Goal: Information Seeking & Learning: Learn about a topic

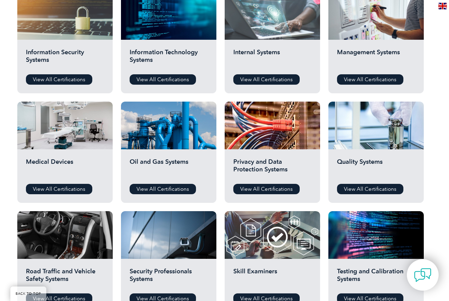
scroll to position [380, 0]
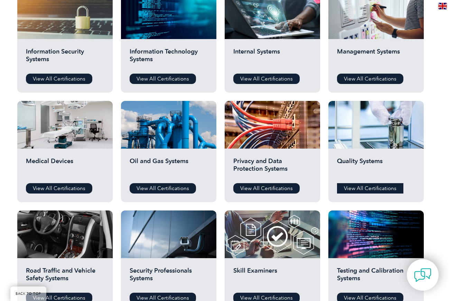
click at [378, 183] on link "View All Certifications" at bounding box center [370, 188] width 66 height 10
click at [379, 75] on link "View All Certifications" at bounding box center [370, 79] width 66 height 10
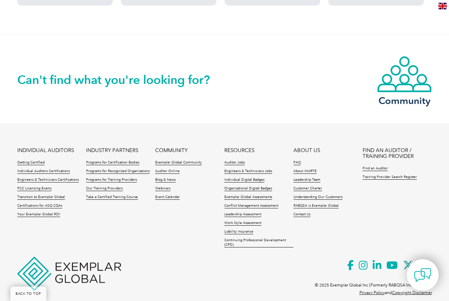
scroll to position [691, 0]
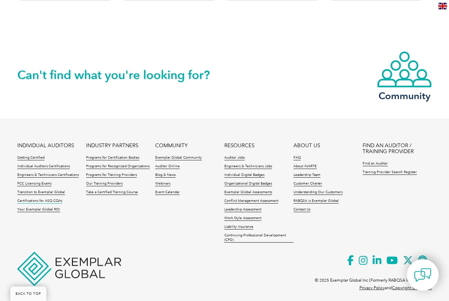
click at [51, 200] on link "Certifications for ASQ CQAs" at bounding box center [39, 201] width 45 height 5
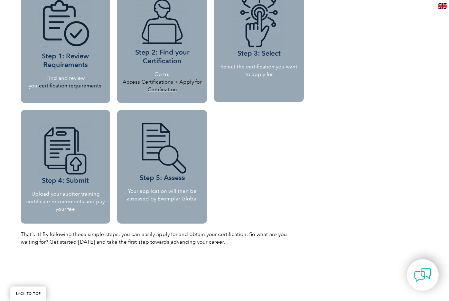
scroll to position [691, 0]
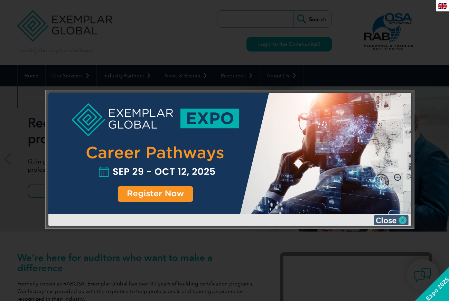
click at [391, 219] on img at bounding box center [391, 220] width 35 height 10
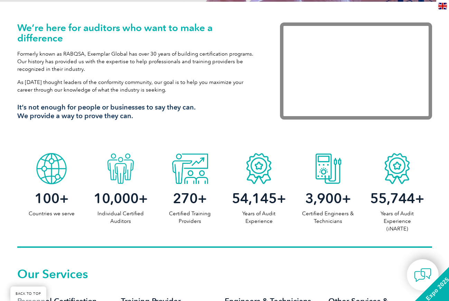
scroll to position [242, 0]
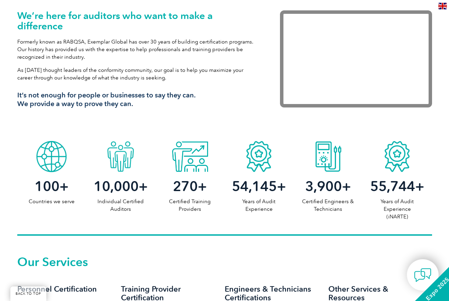
click at [385, 183] on span "55,744" at bounding box center [392, 186] width 45 height 17
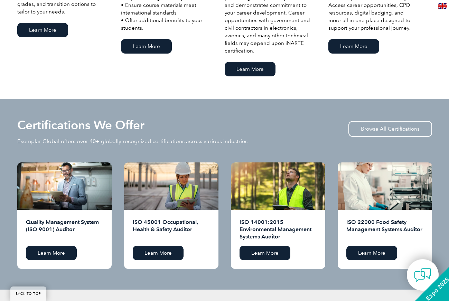
scroll to position [656, 0]
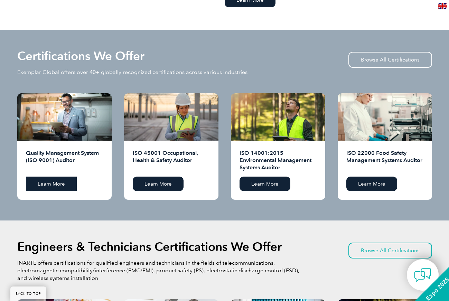
click at [54, 188] on link "Learn More" at bounding box center [51, 183] width 51 height 15
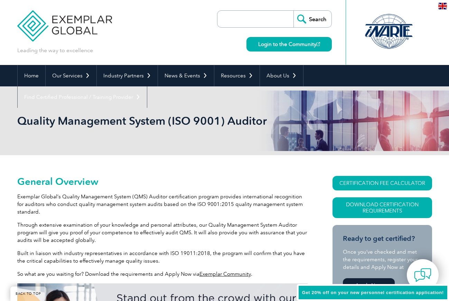
scroll to position [96, 0]
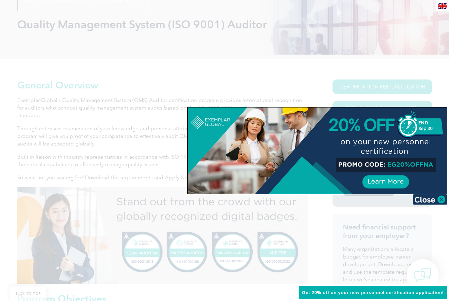
click at [431, 199] on img at bounding box center [429, 199] width 35 height 10
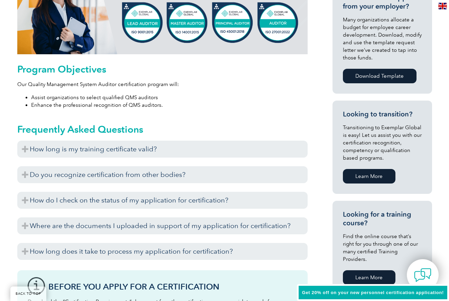
scroll to position [338, 0]
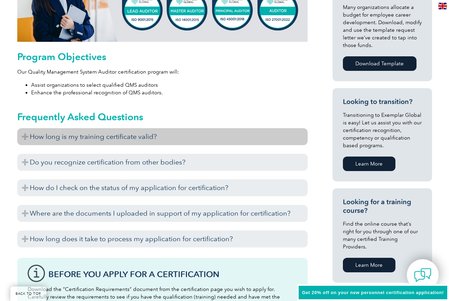
click at [68, 133] on h3 "How long is my training certificate valid?" at bounding box center [162, 136] width 290 height 17
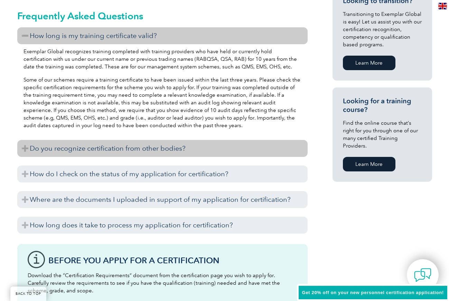
scroll to position [442, 0]
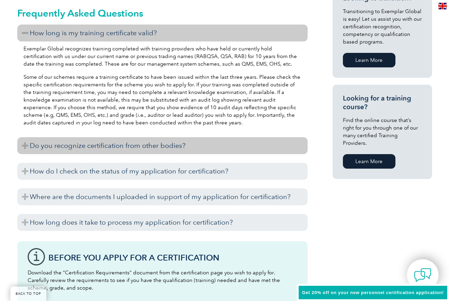
click at [129, 147] on h3 "Do you recognize certification from other bodies?" at bounding box center [162, 145] width 290 height 17
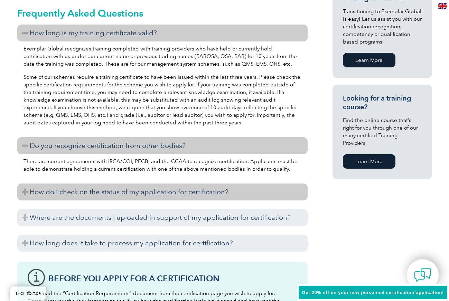
click at [110, 194] on h3 "How do I check on the status of my application for certification?" at bounding box center [162, 191] width 290 height 17
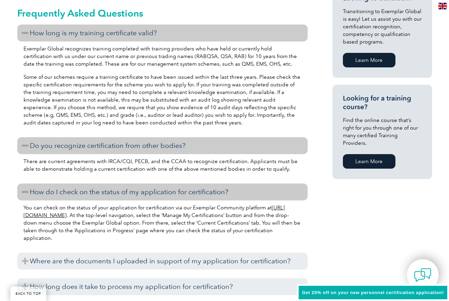
scroll to position [476, 0]
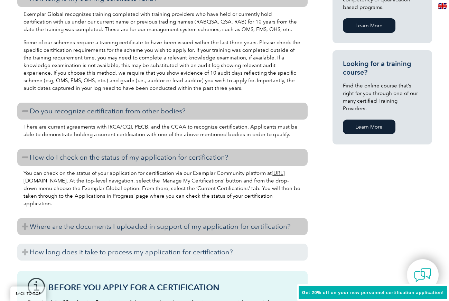
click at [106, 226] on h3 "Where are the documents I uploaded in support of my application for certificati…" at bounding box center [162, 226] width 290 height 17
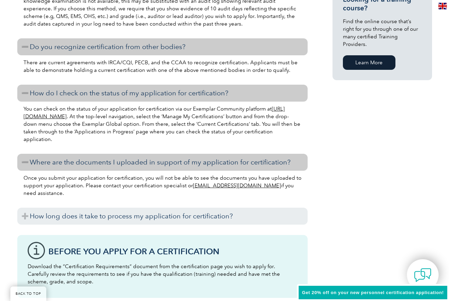
scroll to position [545, 0]
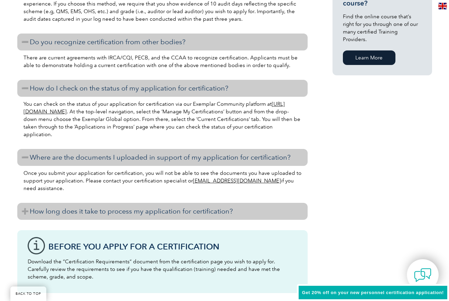
click at [108, 217] on h3 "How long does it take to process my application for certification?" at bounding box center [162, 211] width 290 height 17
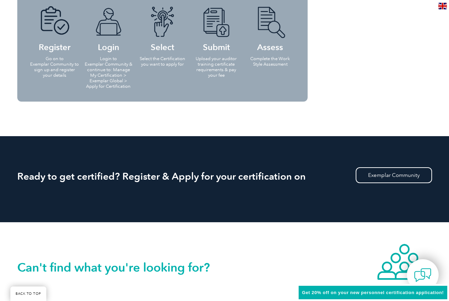
scroll to position [960, 0]
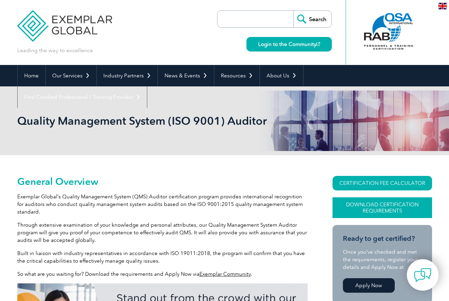
click at [385, 200] on link "Download Certification Requirements" at bounding box center [381, 207] width 99 height 21
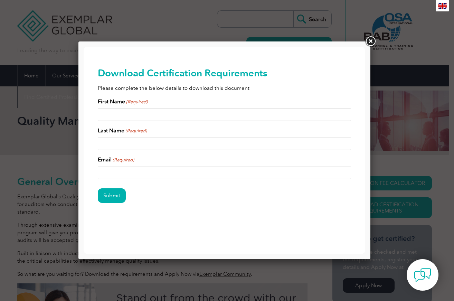
click at [372, 40] on link at bounding box center [370, 41] width 12 height 12
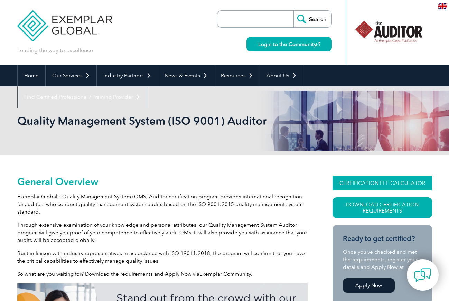
click at [406, 176] on link "CERTIFICATION FEE CALCULATOR" at bounding box center [381, 183] width 99 height 15
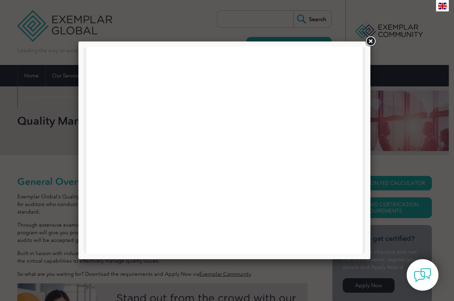
click at [370, 40] on link at bounding box center [370, 41] width 12 height 12
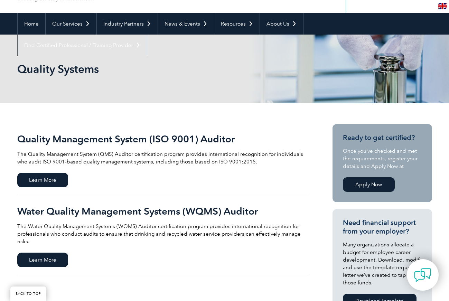
scroll to position [104, 0]
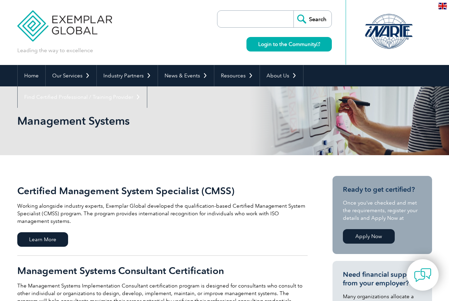
scroll to position [69, 0]
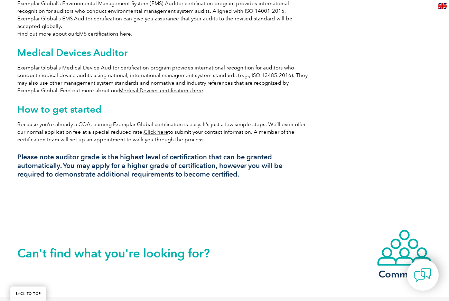
scroll to position [606, 0]
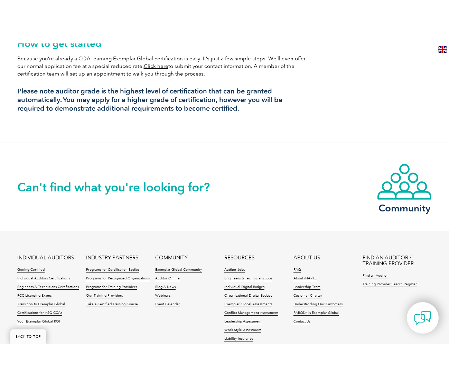
scroll to position [648, 0]
